Goal: Task Accomplishment & Management: Use online tool/utility

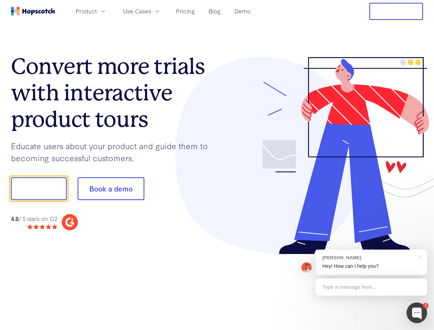
click at [217, 165] on div at bounding box center [320, 156] width 206 height 198
click at [97, 11] on span "Product" at bounding box center [86, 11] width 21 height 9
click at [151, 11] on span "Use Cases" at bounding box center [137, 11] width 28 height 9
click at [396, 11] on button "Free Trial" at bounding box center [396, 11] width 54 height 17
click at [38, 189] on button "Show me!" at bounding box center [39, 188] width 56 height 23
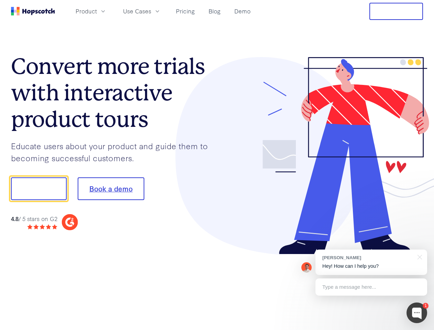
click at [111, 189] on button "Book a demo" at bounding box center [111, 188] width 67 height 23
click at [417, 313] on div at bounding box center [417, 312] width 21 height 21
click at [371, 262] on div "[PERSON_NAME] Hey! How can I help you?" at bounding box center [372, 262] width 112 height 25
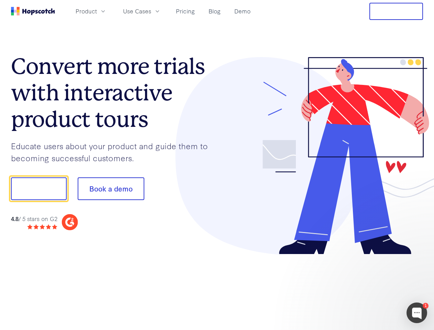
click at [419, 256] on div at bounding box center [362, 187] width 129 height 229
click at [371, 287] on div at bounding box center [362, 233] width 129 height 137
